Goal: Navigation & Orientation: Understand site structure

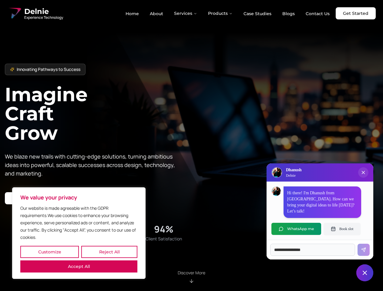
click at [49, 252] on button "Customize" at bounding box center [49, 252] width 58 height 12
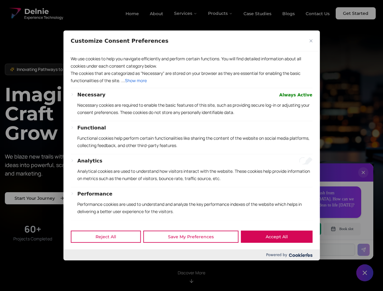
click at [109, 252] on div at bounding box center [191, 145] width 383 height 291
click at [79, 70] on p "We use cookies to help you navigate efficiently and perform certain functions. …" at bounding box center [191, 62] width 241 height 15
click at [191, 145] on div "Necessary Always Active Necessary cookies are required to enable the basic feat…" at bounding box center [191, 185] width 241 height 188
click at [186, 13] on div at bounding box center [191, 145] width 383 height 291
click at [220, 13] on div at bounding box center [191, 145] width 383 height 291
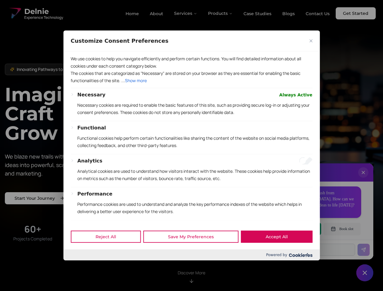
click at [363, 178] on div at bounding box center [191, 145] width 383 height 291
click at [296, 229] on div "Reject All Save My Preferences Accept All" at bounding box center [191, 237] width 256 height 26
click at [342, 229] on div at bounding box center [191, 145] width 383 height 291
click at [364, 273] on div at bounding box center [191, 145] width 383 height 291
